Goal: Find specific page/section: Find specific page/section

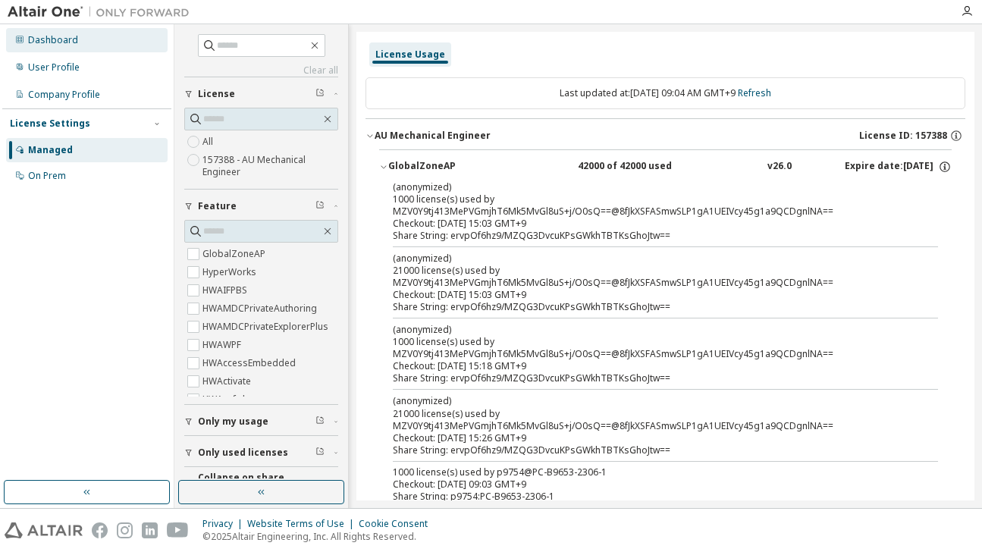
click at [89, 36] on div "Dashboard" at bounding box center [86, 40] width 161 height 24
